Goal: Transaction & Acquisition: Download file/media

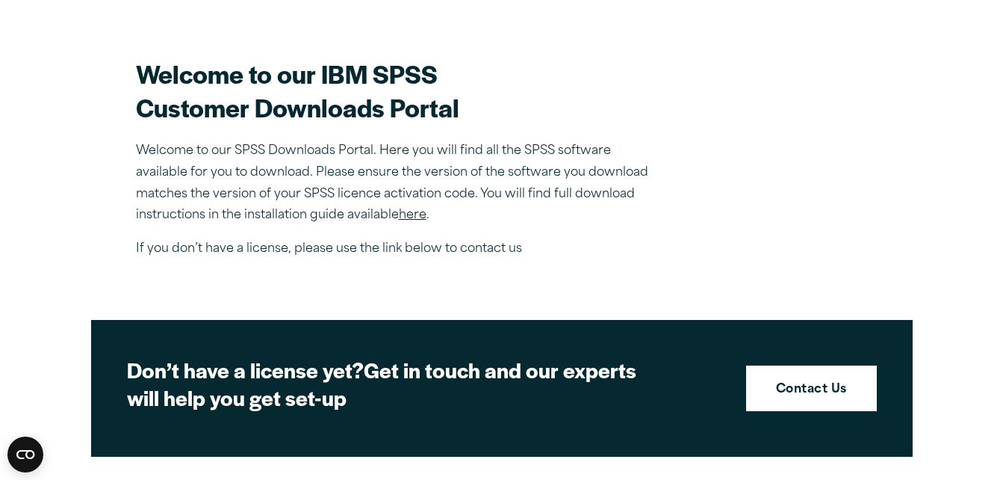
scroll to position [415, 0]
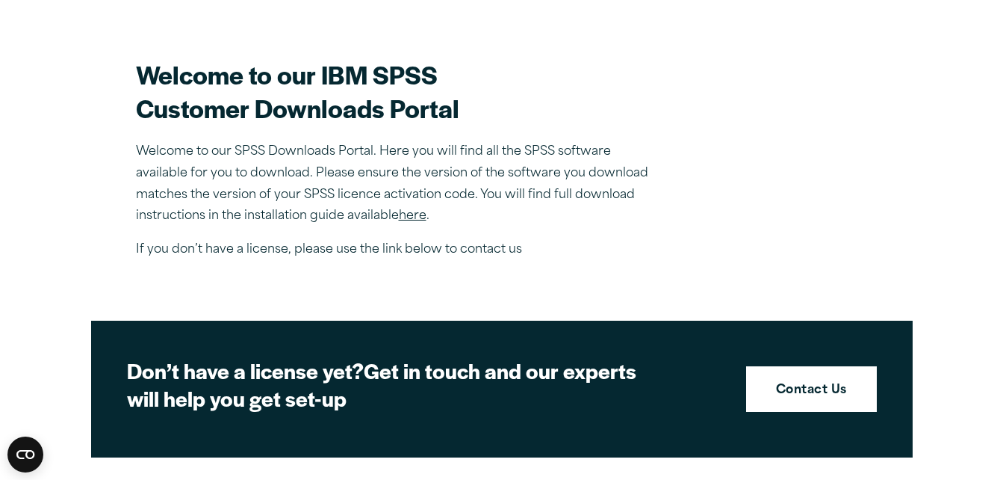
click at [411, 211] on link "here" at bounding box center [413, 216] width 28 height 12
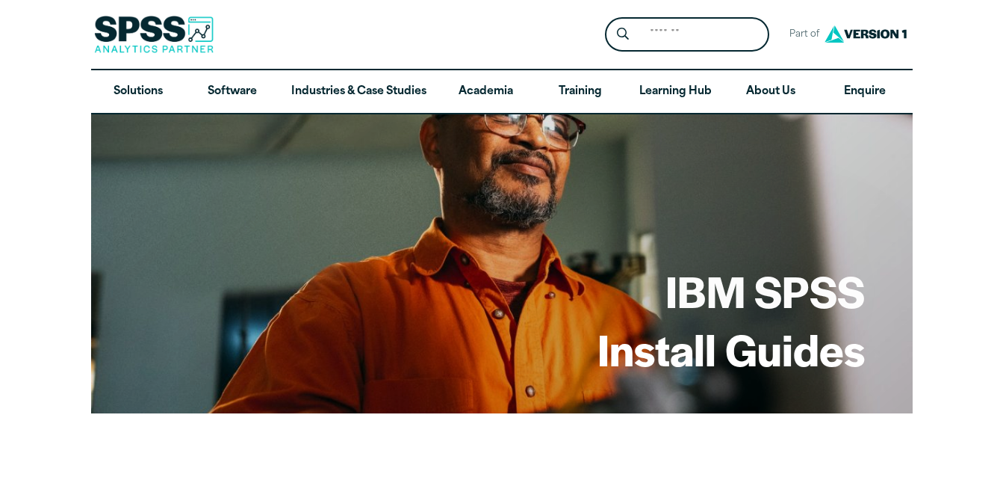
click at [411, 211] on div "IBM SPSS Install Guides" at bounding box center [502, 263] width 822 height 299
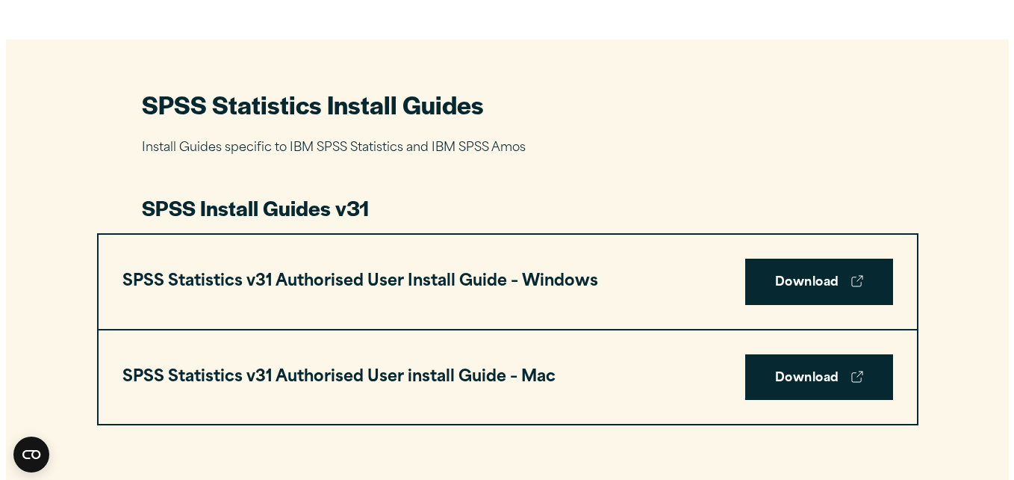
scroll to position [642, 0]
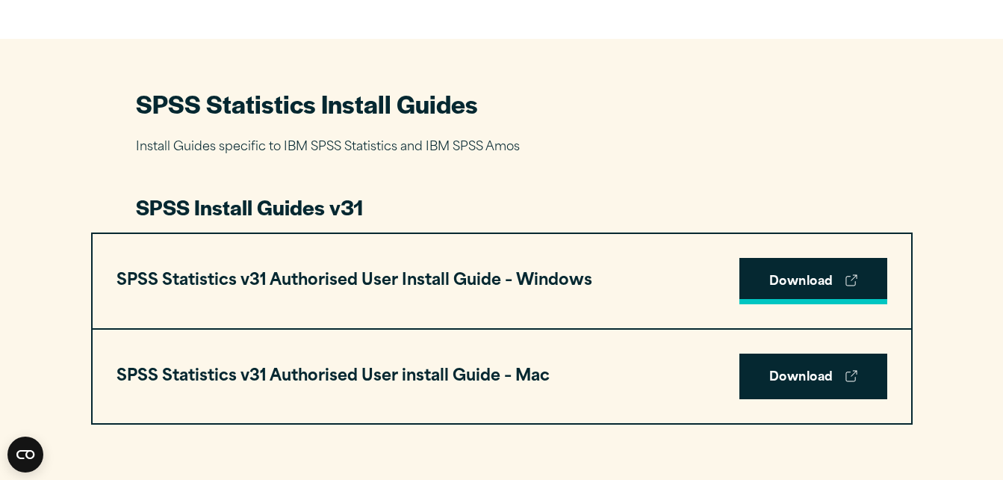
click at [789, 272] on link "Download" at bounding box center [813, 281] width 148 height 46
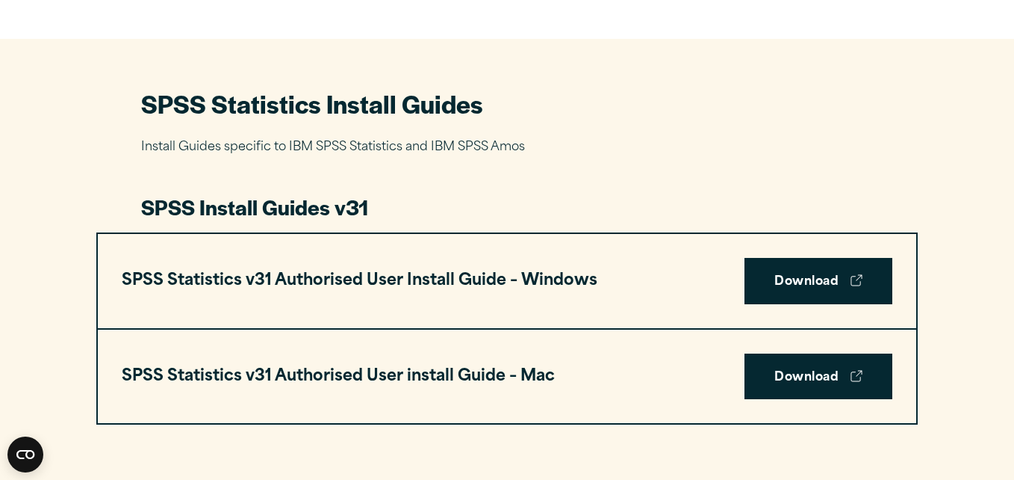
click at [846, 14] on div "Close" at bounding box center [507, 240] width 1014 height 480
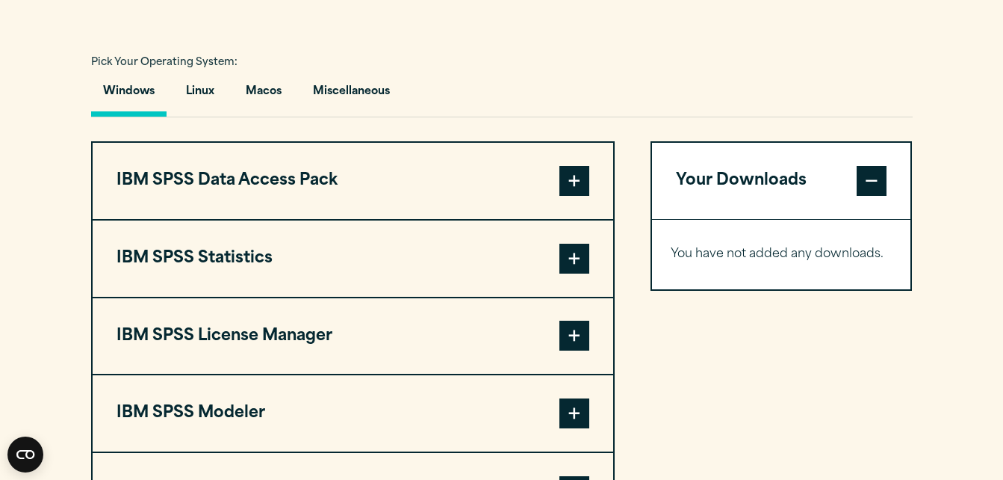
scroll to position [1068, 0]
click at [577, 256] on span at bounding box center [574, 259] width 30 height 30
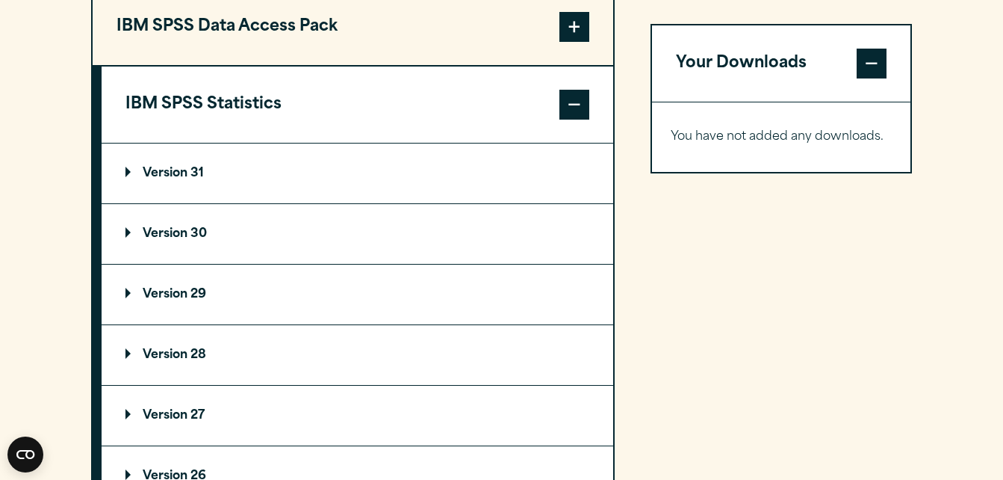
scroll to position [1223, 0]
click at [199, 288] on p "Version 29" at bounding box center [165, 294] width 81 height 12
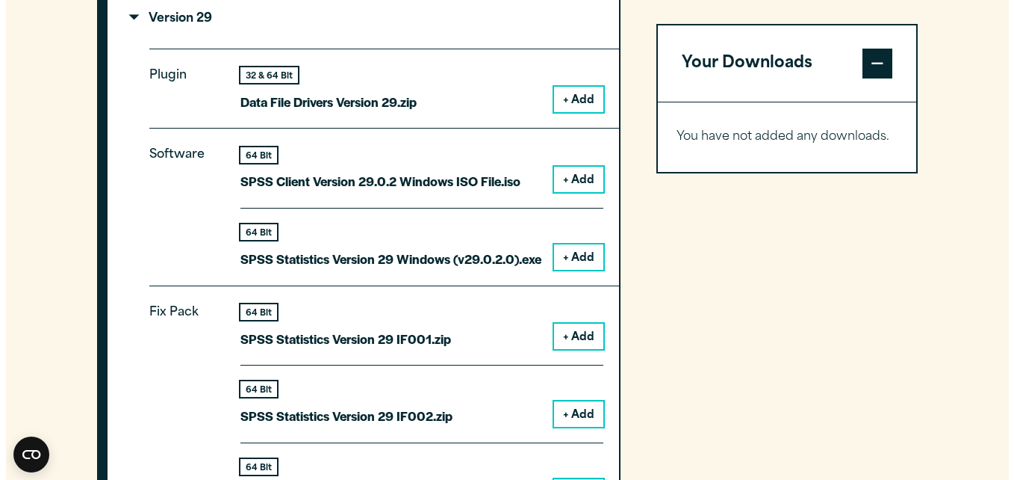
scroll to position [1498, 0]
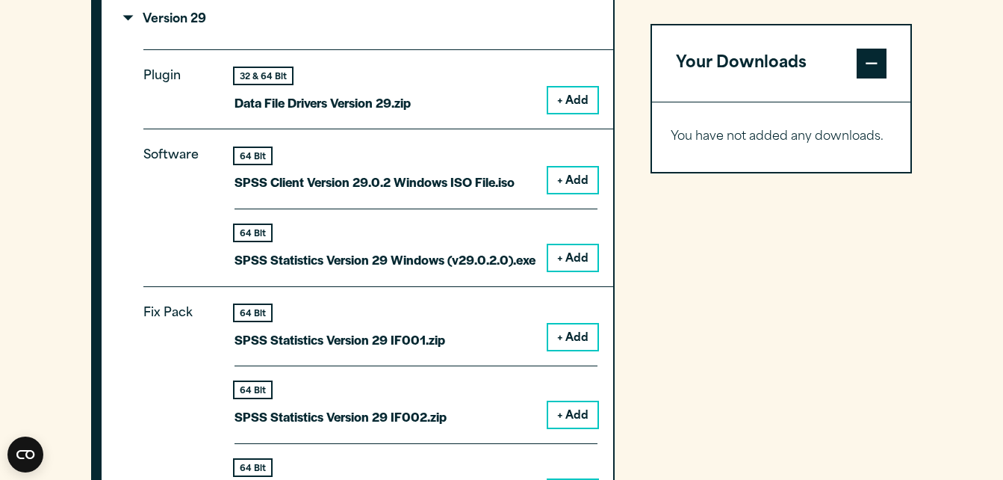
click at [579, 250] on button "+ Add" at bounding box center [572, 257] width 49 height 25
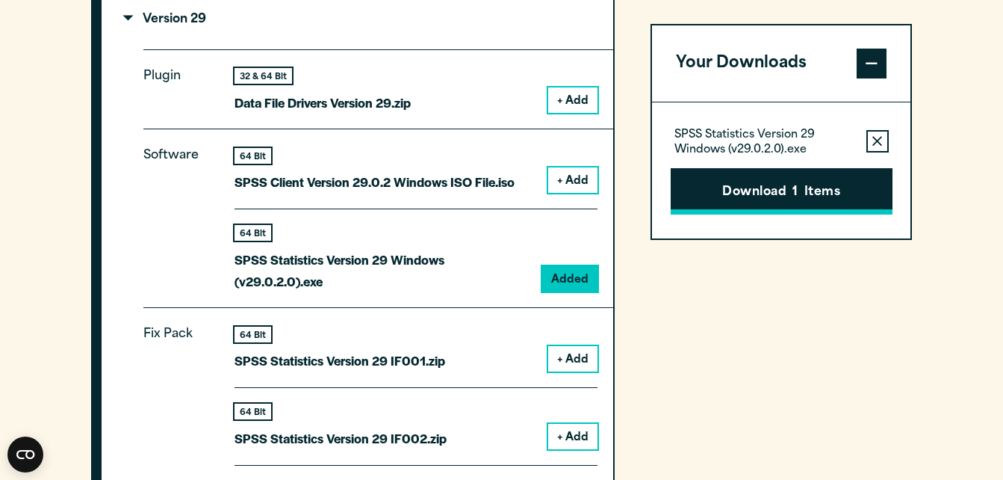
click at [740, 189] on button "Download 1 Items" at bounding box center [782, 191] width 222 height 46
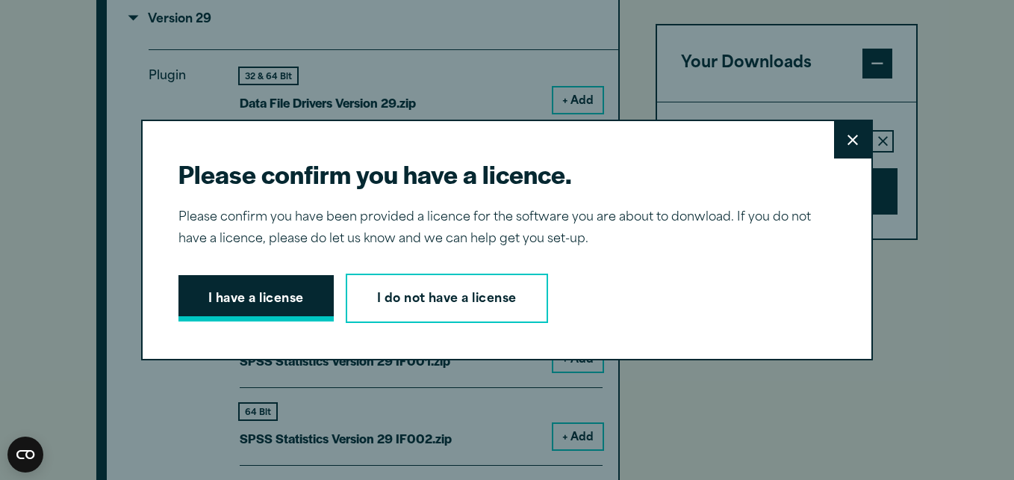
click at [275, 302] on button "I have a license" at bounding box center [256, 298] width 155 height 46
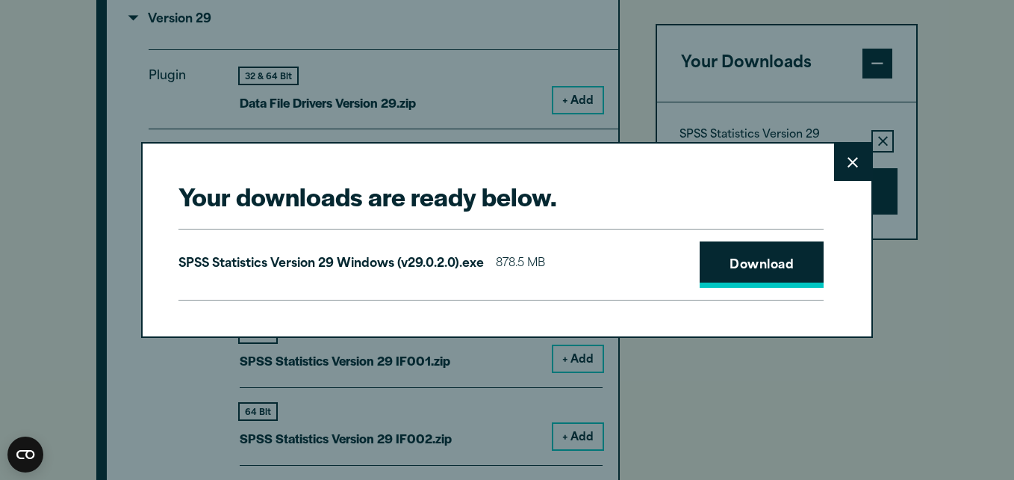
click at [708, 273] on link "Download" at bounding box center [762, 264] width 124 height 46
